Goal: Information Seeking & Learning: Learn about a topic

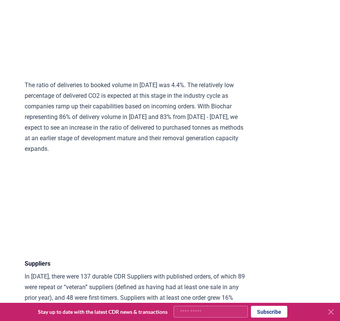
scroll to position [4018, 0]
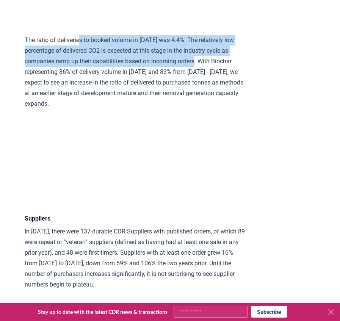
drag, startPoint x: 80, startPoint y: 96, endPoint x: 204, endPoint y: 111, distance: 124.8
click at [204, 109] on p "The ratio of deliveries to booked volume in [DATE] was 4.4%. The relatively low…" at bounding box center [136, 72] width 222 height 74
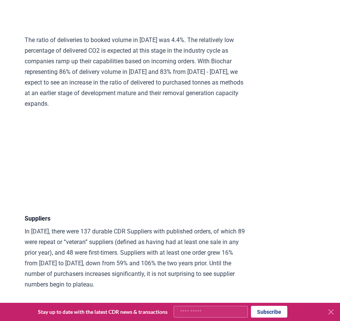
click at [214, 109] on p "The ratio of deliveries to booked volume in [DATE] was 4.4%. The relatively low…" at bounding box center [136, 72] width 222 height 74
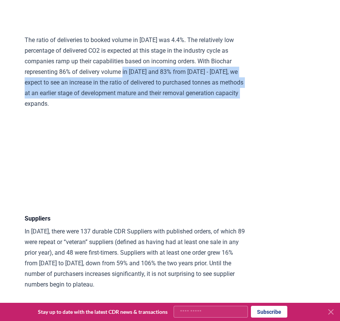
drag, startPoint x: 139, startPoint y: 123, endPoint x: 204, endPoint y: 152, distance: 70.7
click at [204, 109] on p "The ratio of deliveries to booked volume in [DATE] was 4.4%. The relatively low…" at bounding box center [136, 72] width 222 height 74
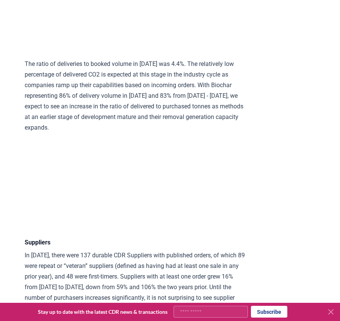
scroll to position [3980, 0]
